Goal: Task Accomplishment & Management: Manage account settings

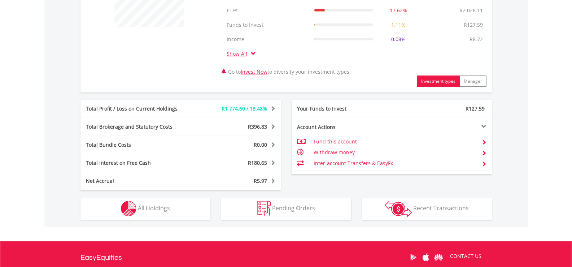
scroll to position [361, 0]
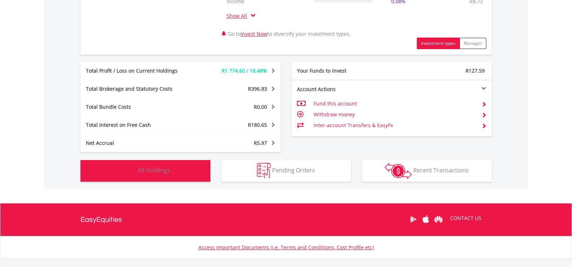
click at [154, 172] on span "All Holdings" at bounding box center [154, 170] width 32 height 8
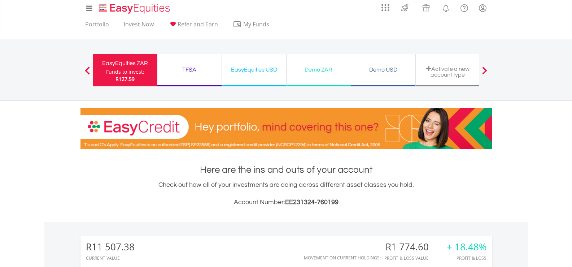
scroll to position [0, 0]
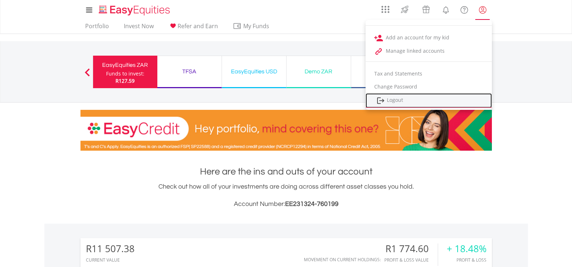
click at [402, 101] on link "Logout" at bounding box center [429, 100] width 126 height 15
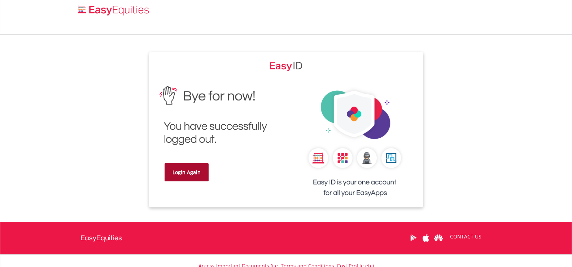
click at [185, 171] on link "Login Again" at bounding box center [187, 172] width 44 height 18
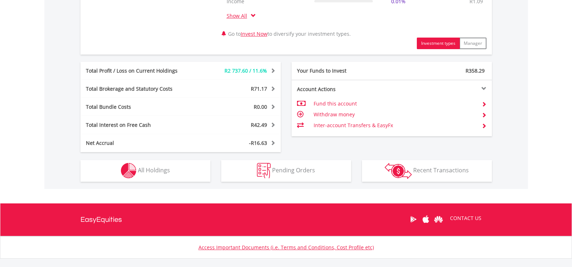
scroll to position [397, 0]
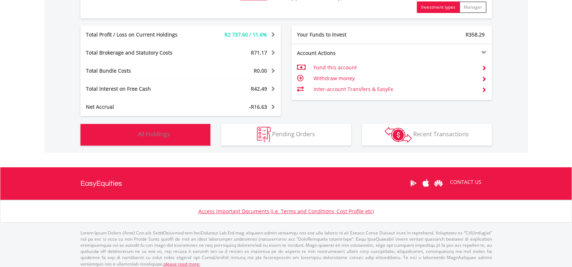
click at [146, 133] on span "All Holdings" at bounding box center [154, 134] width 32 height 8
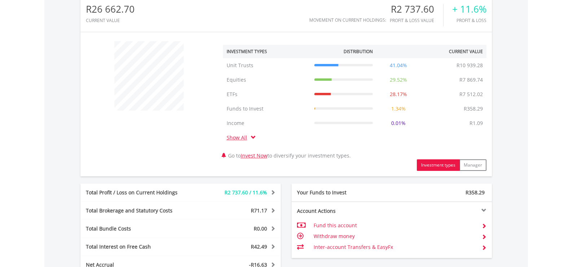
scroll to position [23, 0]
